Goal: Task Accomplishment & Management: Use online tool/utility

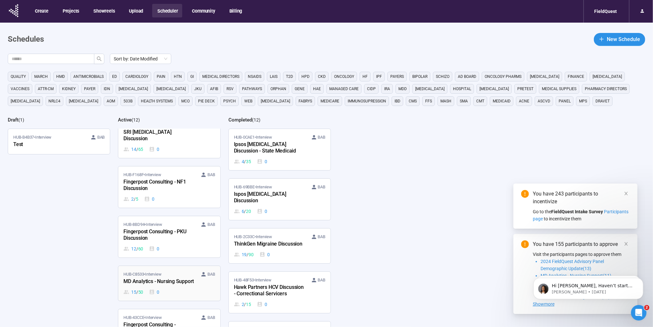
scroll to position [170, 0]
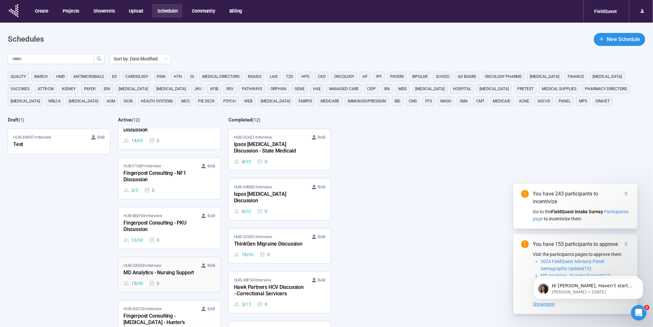
click at [191, 269] on div "MD Analytics - Nursing Support" at bounding box center [158, 273] width 71 height 8
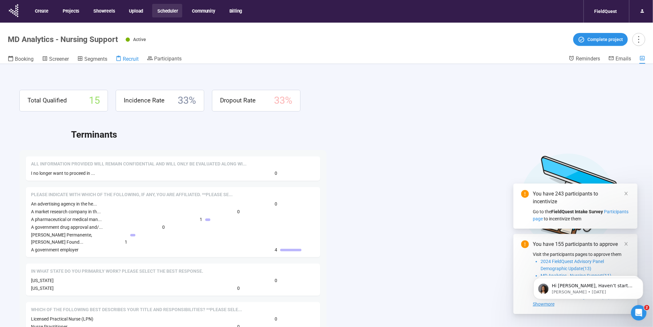
click at [132, 60] on span "Recruit" at bounding box center [131, 59] width 16 height 6
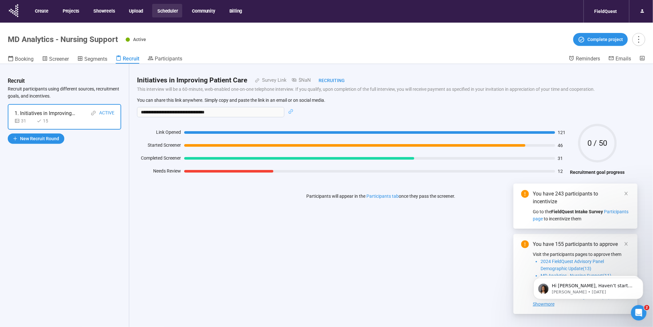
click at [275, 221] on div "**********" at bounding box center [380, 207] width 503 height 286
